Goal: Navigation & Orientation: Find specific page/section

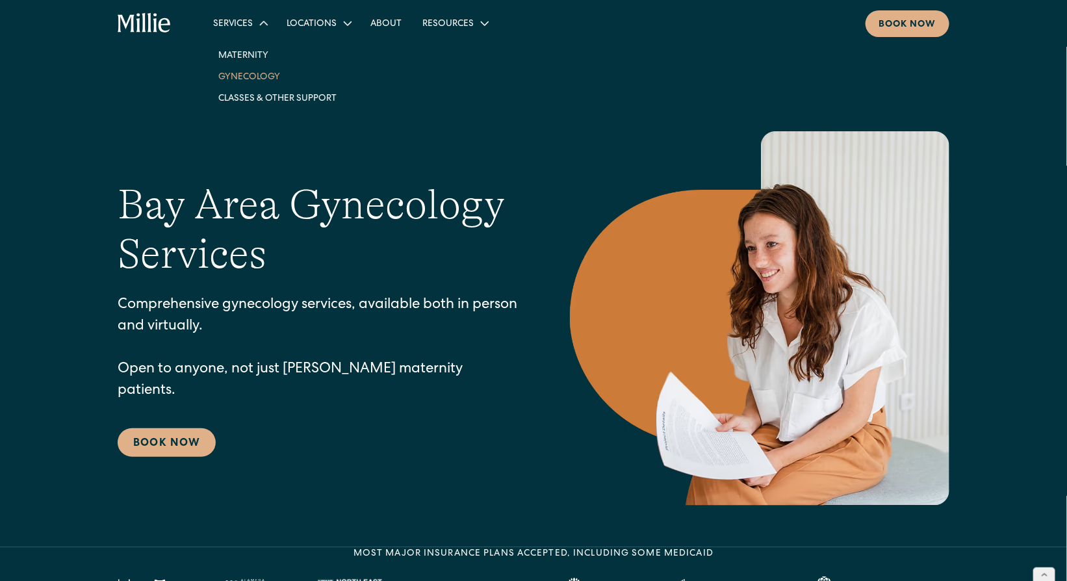
click at [255, 79] on link "Gynecology" at bounding box center [277, 76] width 139 height 21
click at [249, 55] on link "Maternity" at bounding box center [277, 54] width 139 height 21
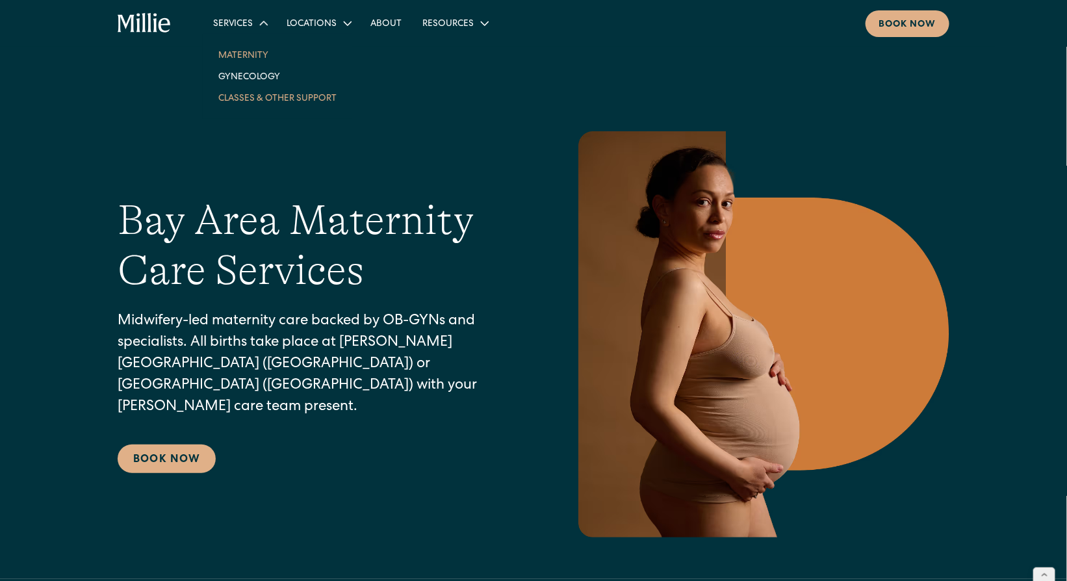
click at [267, 100] on link "Classes & Other Support" at bounding box center [277, 97] width 139 height 21
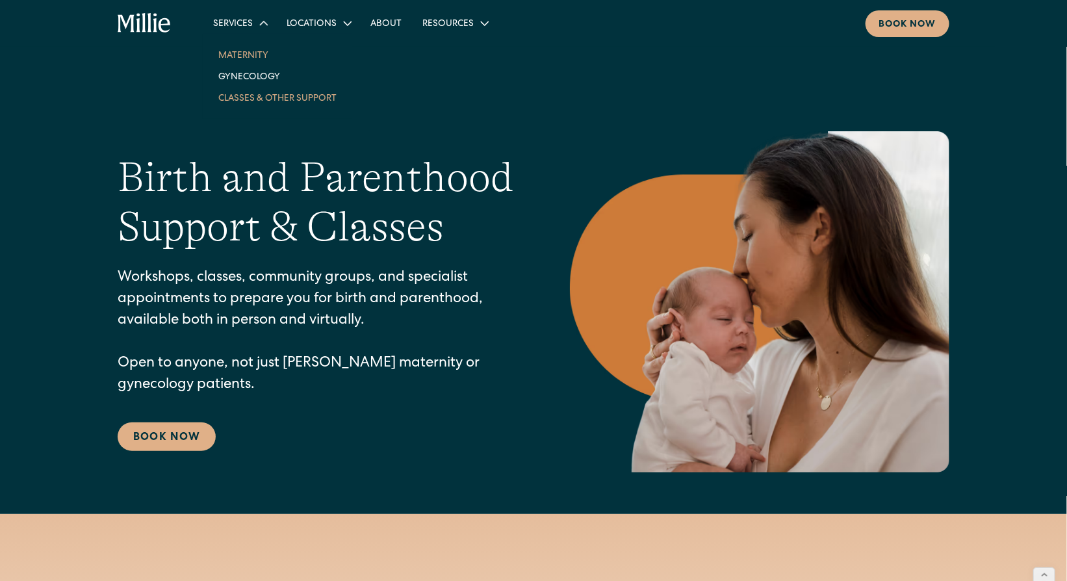
click at [254, 49] on link "Maternity" at bounding box center [277, 54] width 139 height 21
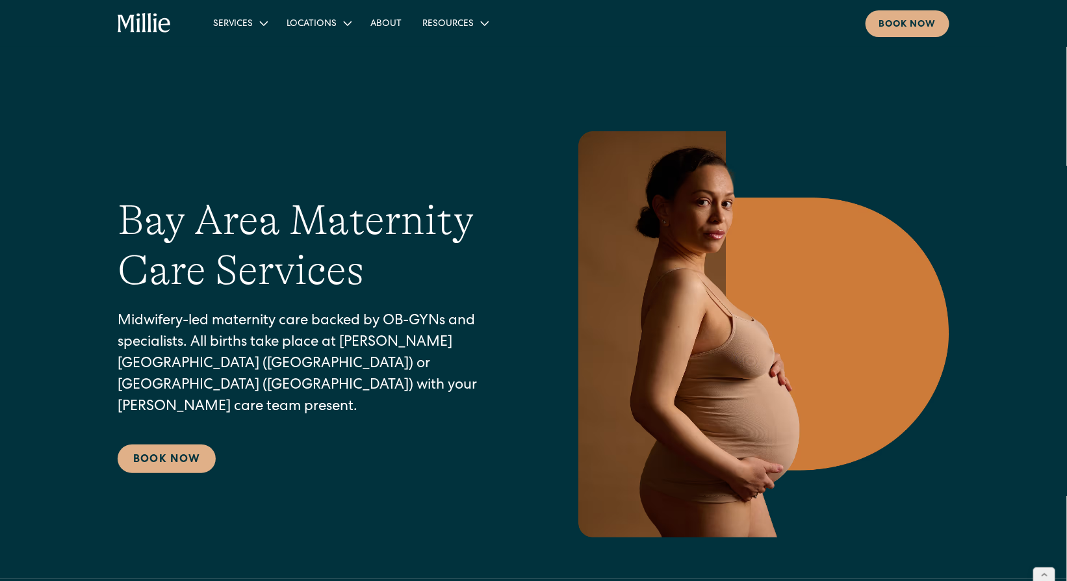
click at [152, 27] on icon "home" at bounding box center [145, 23] width 54 height 21
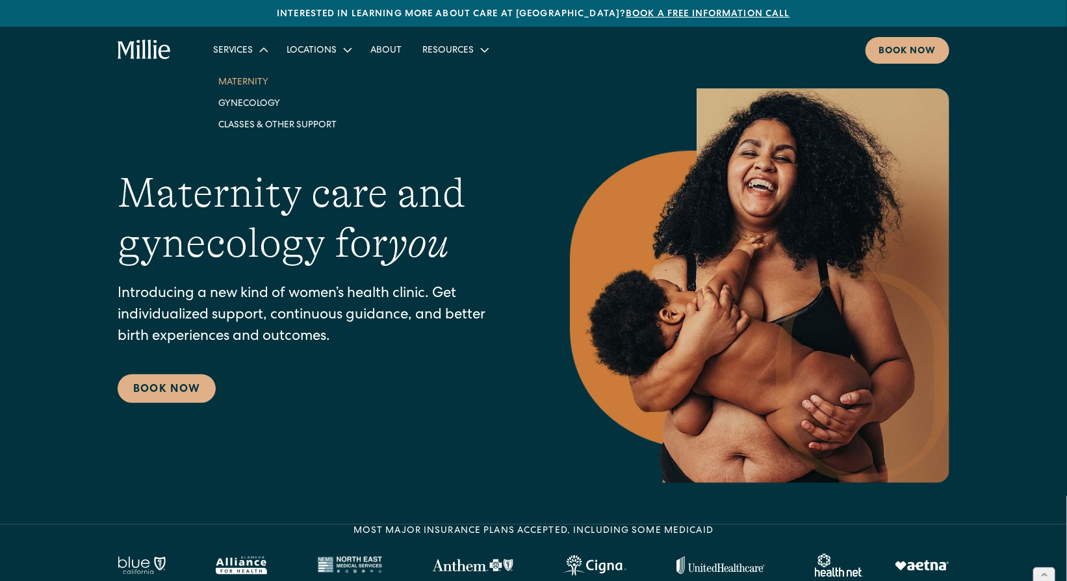
click at [245, 77] on link "Maternity" at bounding box center [277, 81] width 139 height 21
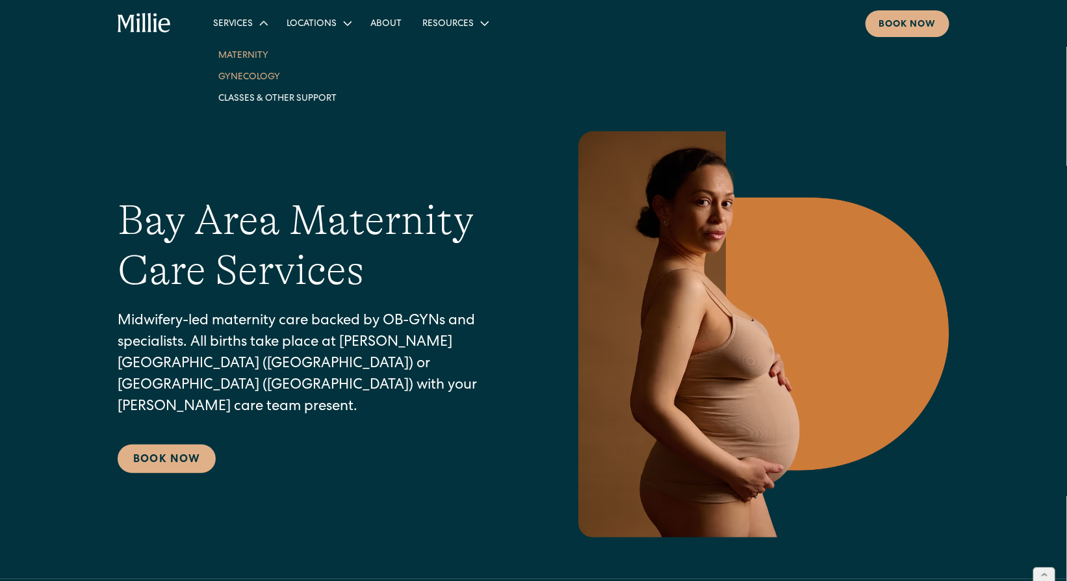
click at [246, 82] on link "Gynecology" at bounding box center [277, 76] width 139 height 21
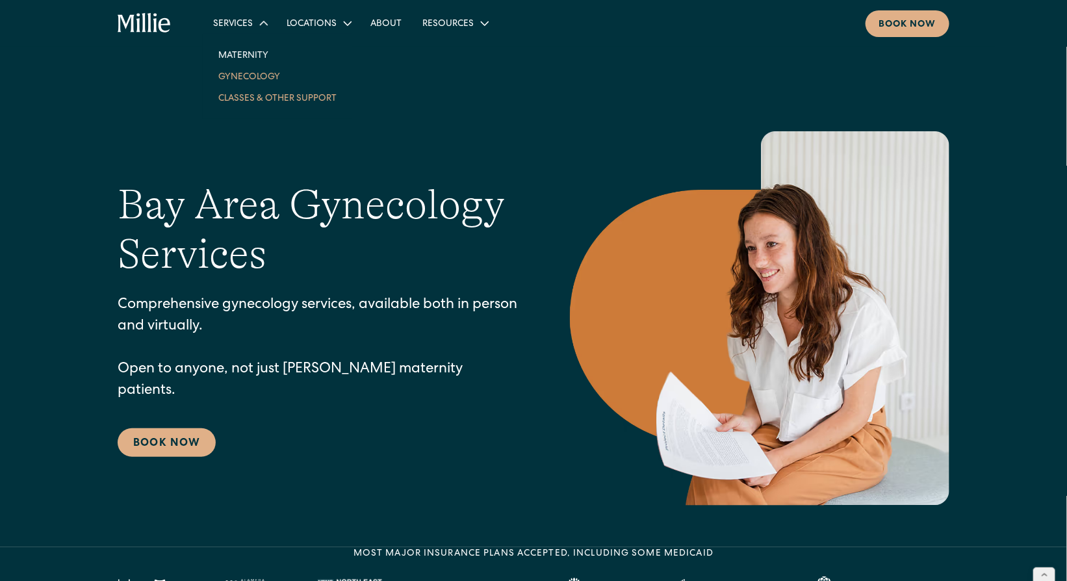
click at [247, 96] on link "Classes & Other Support" at bounding box center [277, 97] width 139 height 21
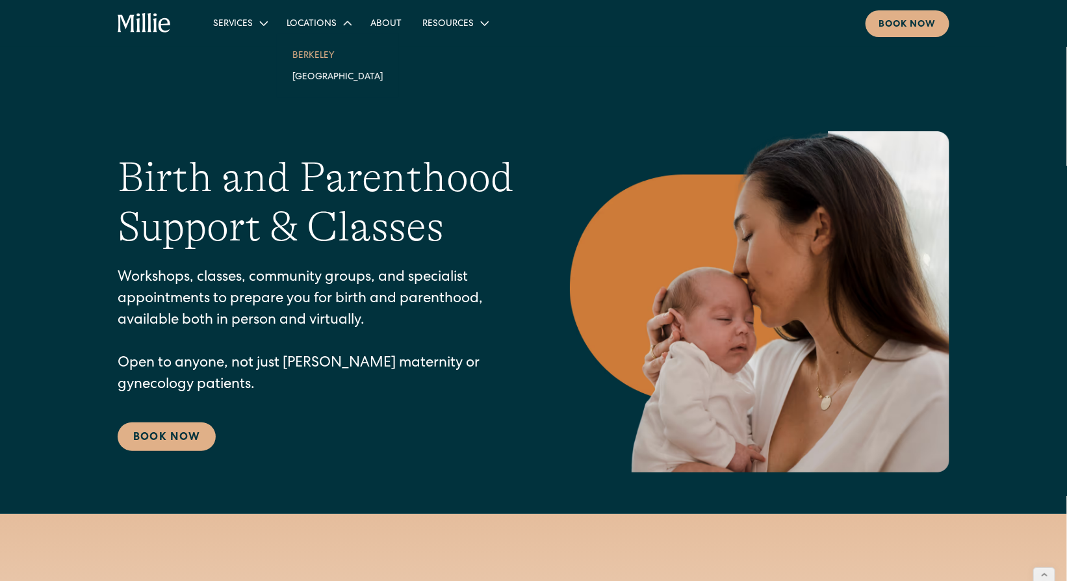
click at [303, 58] on link "Berkeley" at bounding box center [338, 54] width 112 height 21
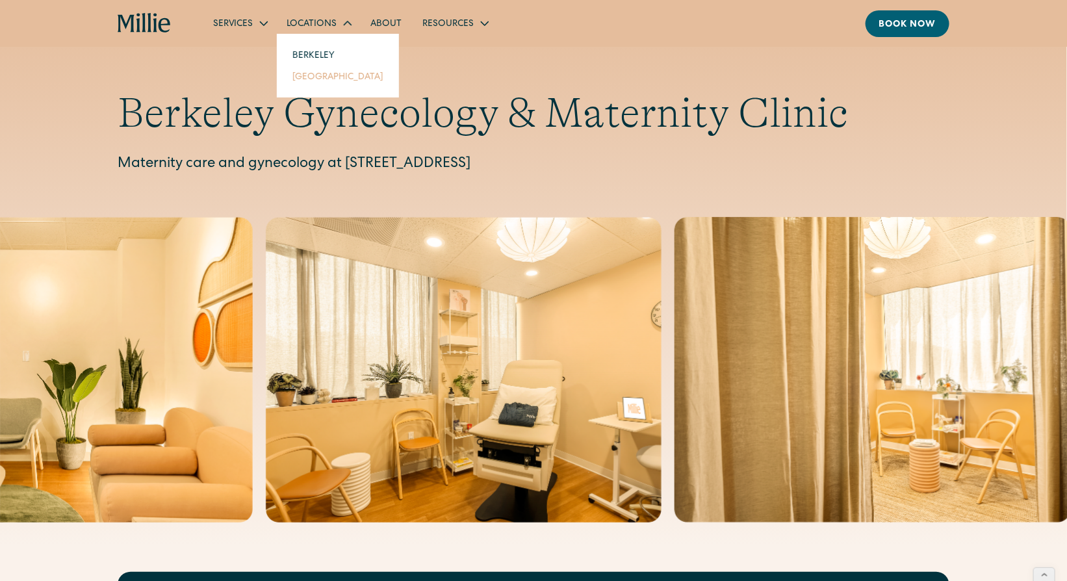
click at [322, 79] on link "[GEOGRAPHIC_DATA]" at bounding box center [338, 76] width 112 height 21
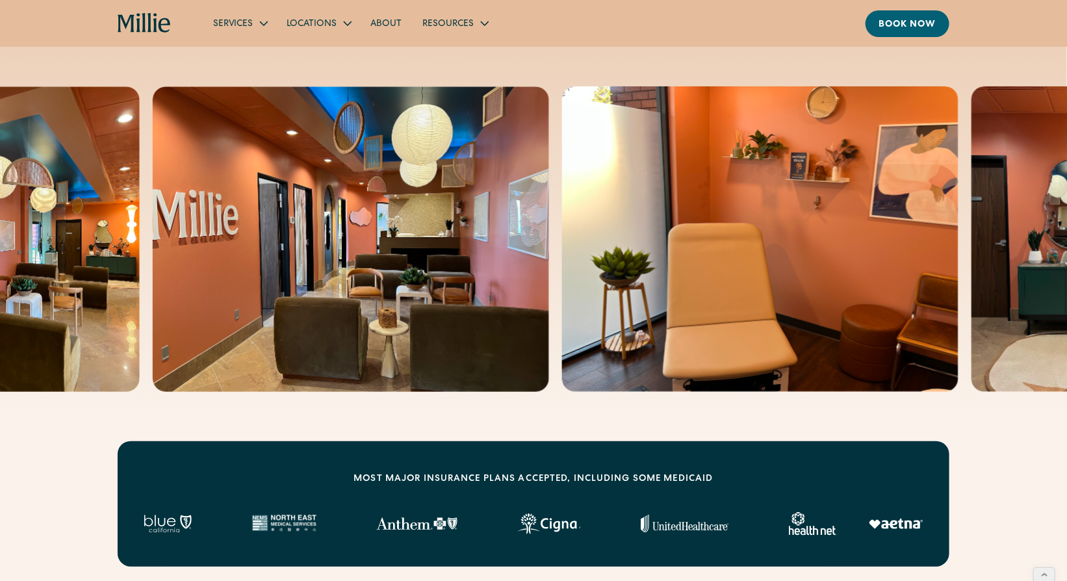
scroll to position [83, 0]
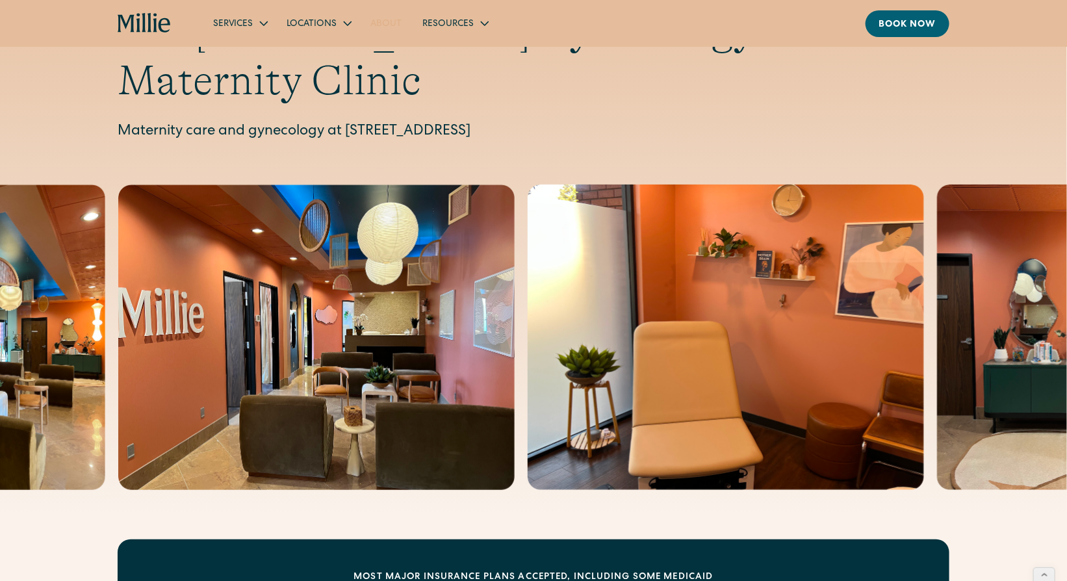
click at [387, 20] on link "About" at bounding box center [387, 22] width 52 height 21
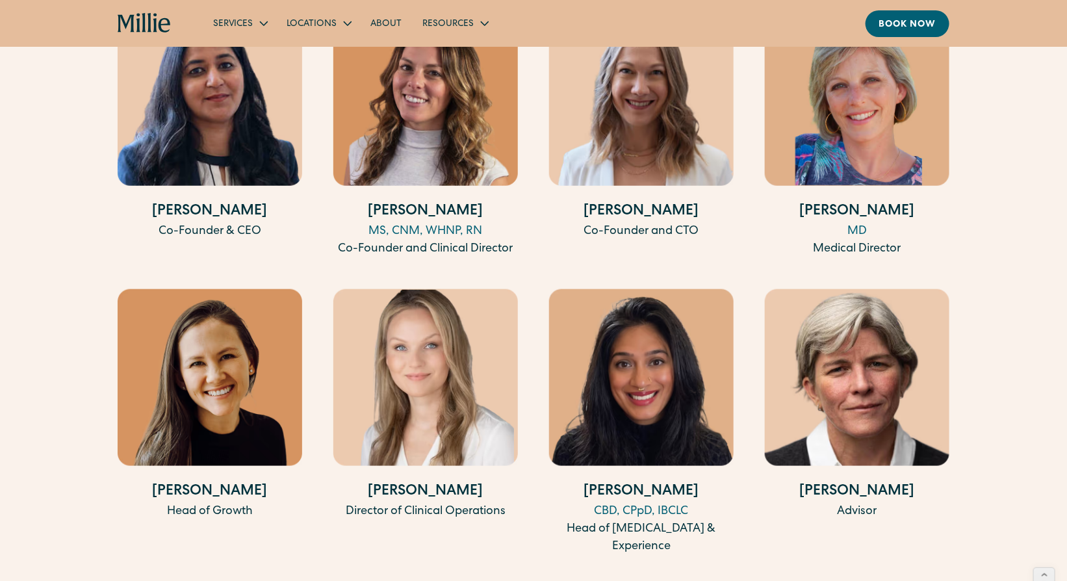
scroll to position [2513, 0]
